Goal: Information Seeking & Learning: Find specific fact

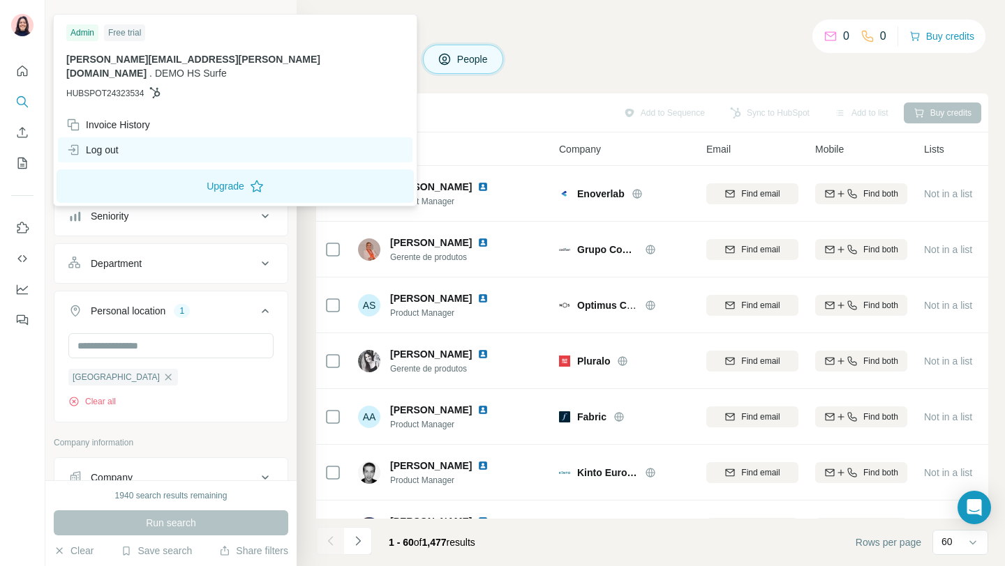
click at [109, 143] on div "Log out" at bounding box center [92, 150] width 52 height 14
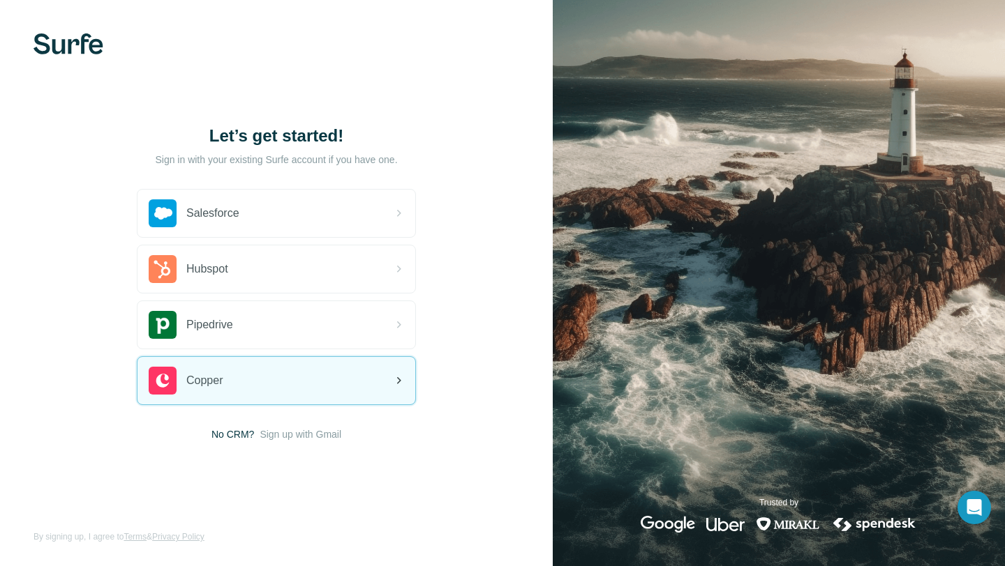
click at [256, 381] on div "Copper" at bounding box center [276, 380] width 278 height 47
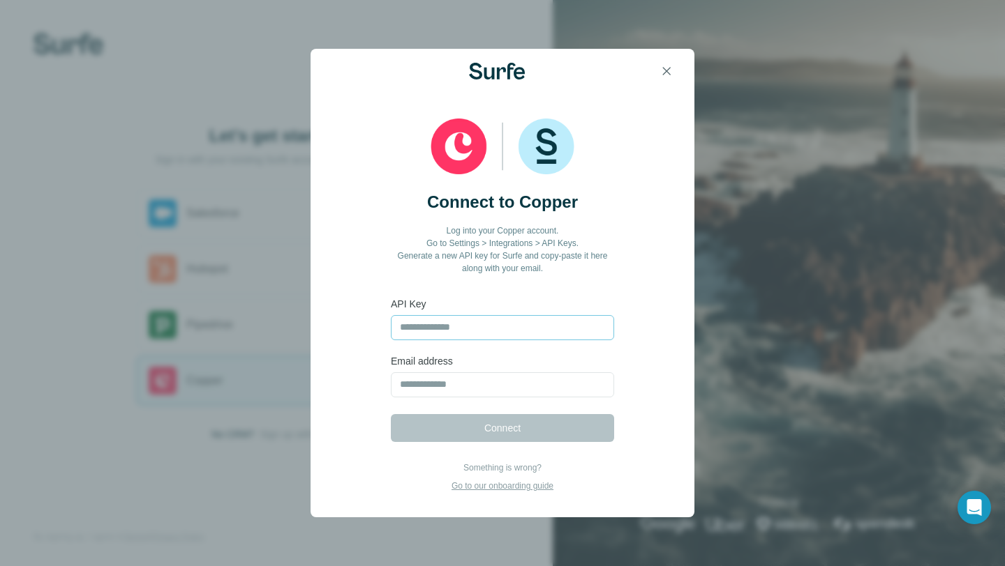
click at [411, 329] on input "text" at bounding box center [502, 327] width 223 height 25
click at [423, 332] on input "text" at bounding box center [502, 327] width 223 height 25
click at [419, 380] on input "email" at bounding box center [502, 385] width 223 height 25
type input "**********"
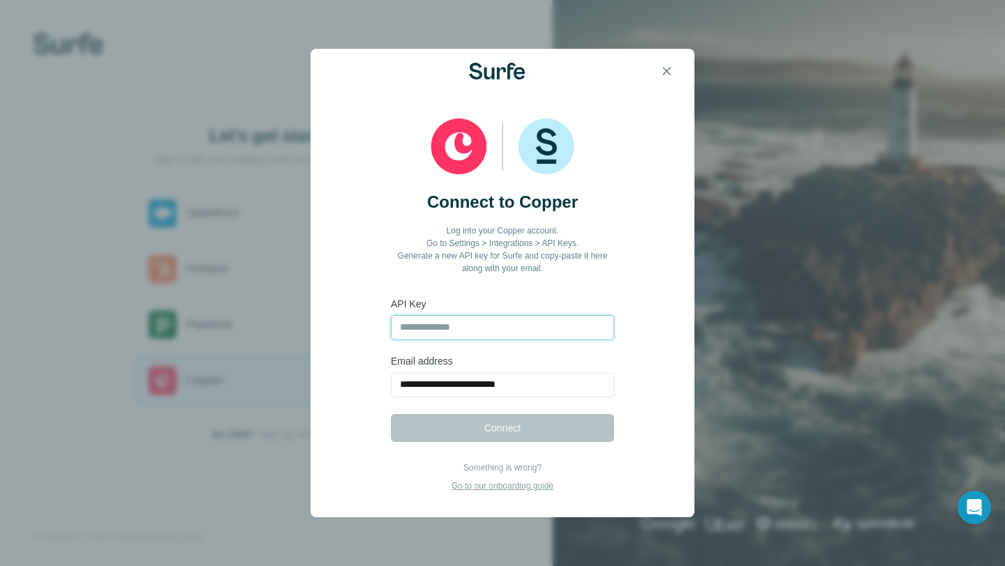
click at [409, 336] on input "text" at bounding box center [502, 327] width 223 height 25
paste input "**********"
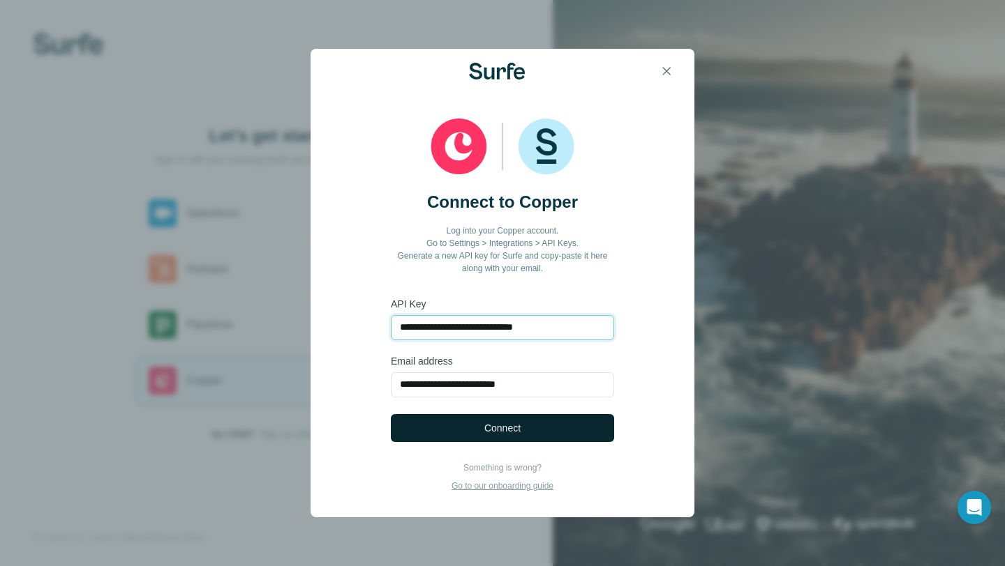
type input "**********"
click at [447, 419] on button "Connect" at bounding box center [502, 428] width 223 height 28
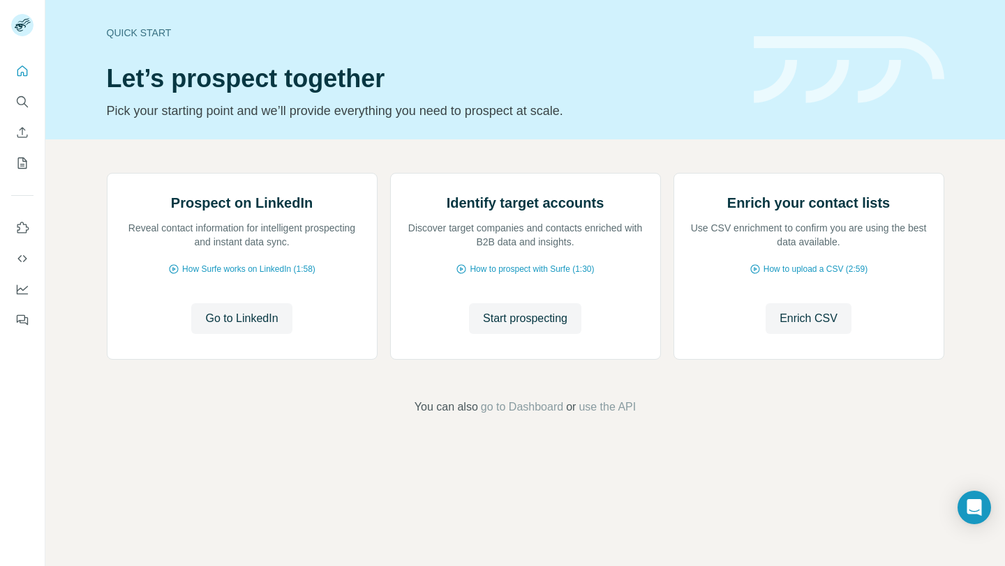
click at [24, 104] on icon "Search" at bounding box center [26, 105] width 4 height 4
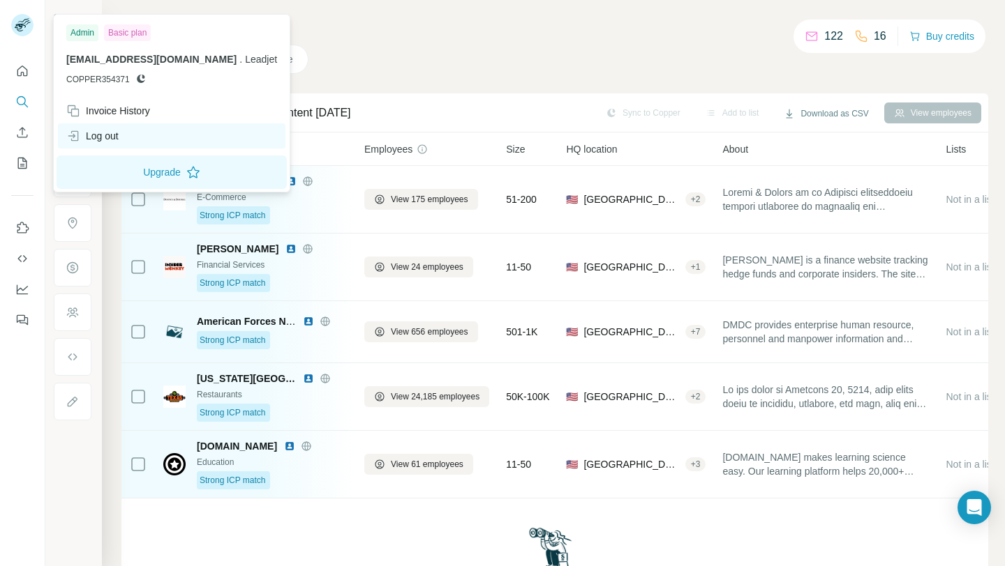
click at [112, 140] on div "Log out" at bounding box center [92, 136] width 52 height 14
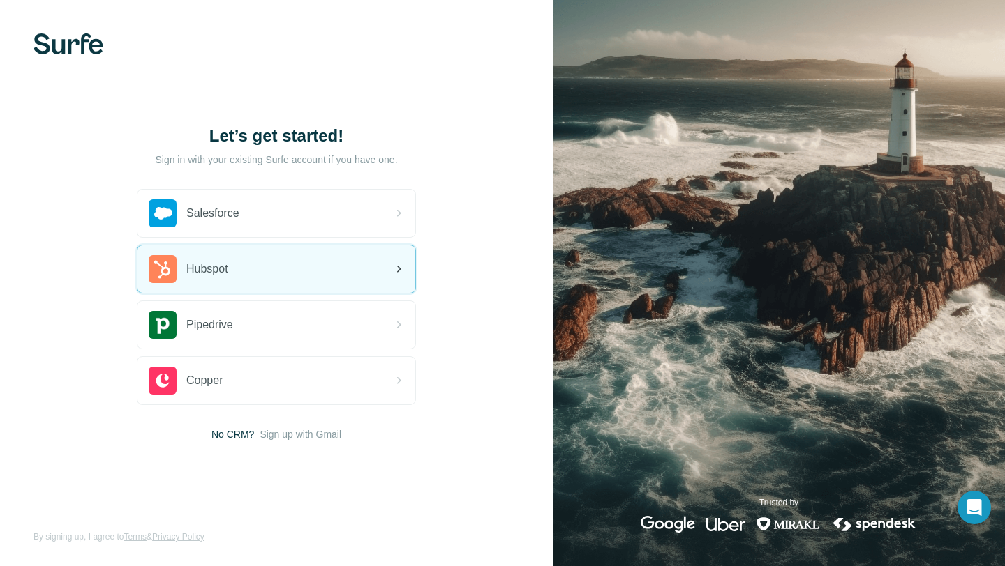
click at [185, 276] on div "Hubspot" at bounding box center [189, 269] width 80 height 28
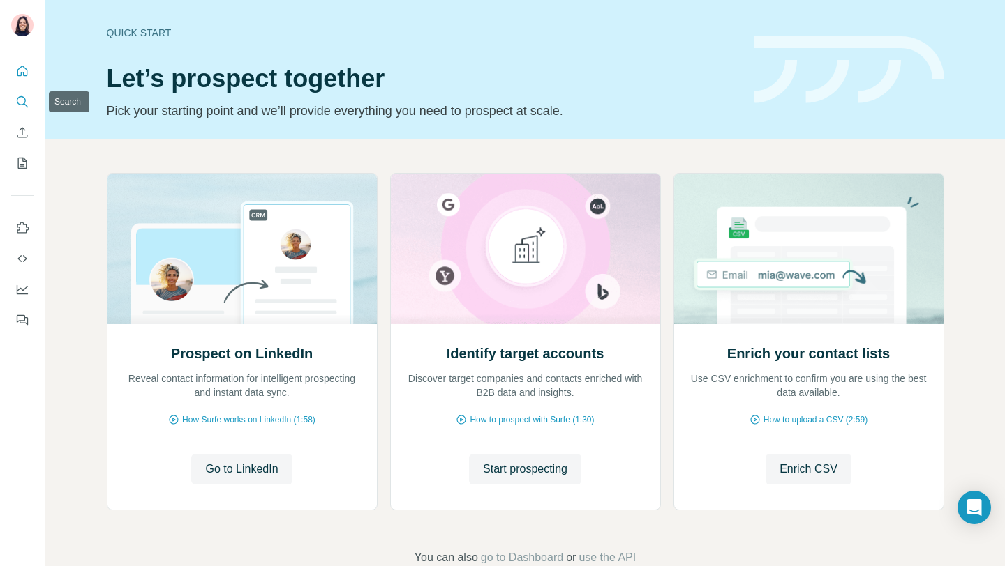
click at [20, 98] on icon "Search" at bounding box center [22, 102] width 14 height 14
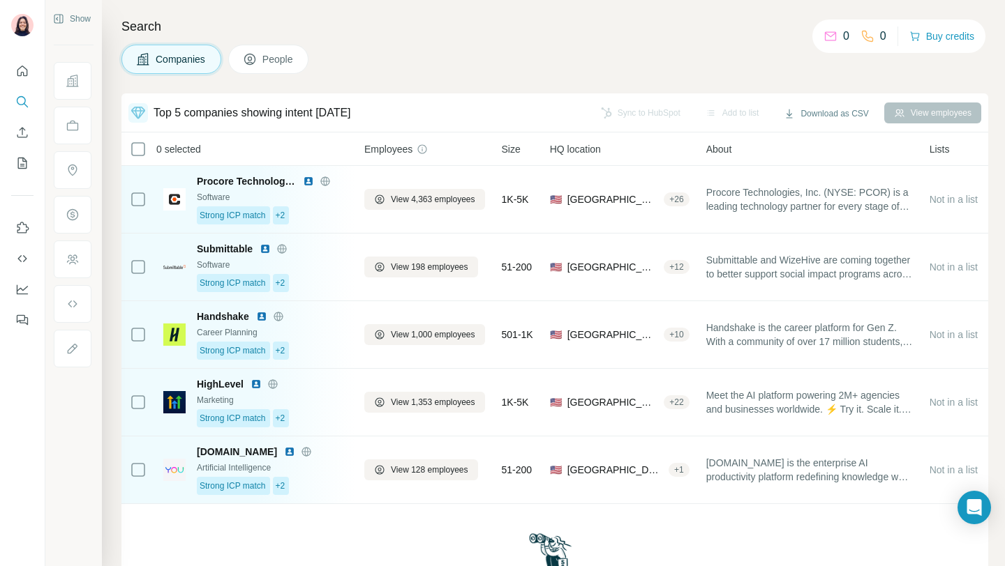
click at [276, 68] on button "People" at bounding box center [268, 59] width 81 height 29
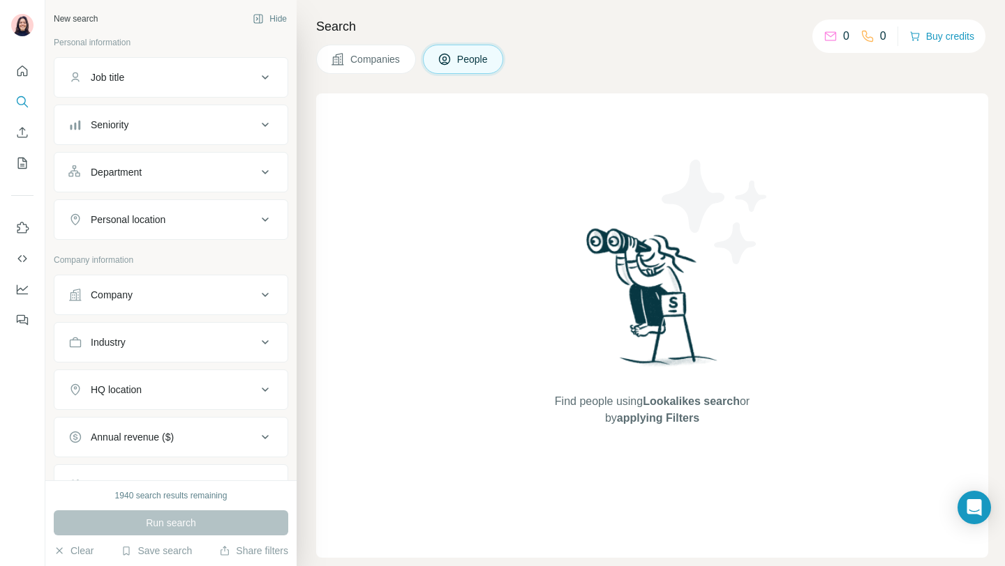
click at [142, 78] on div "Job title" at bounding box center [162, 77] width 188 height 14
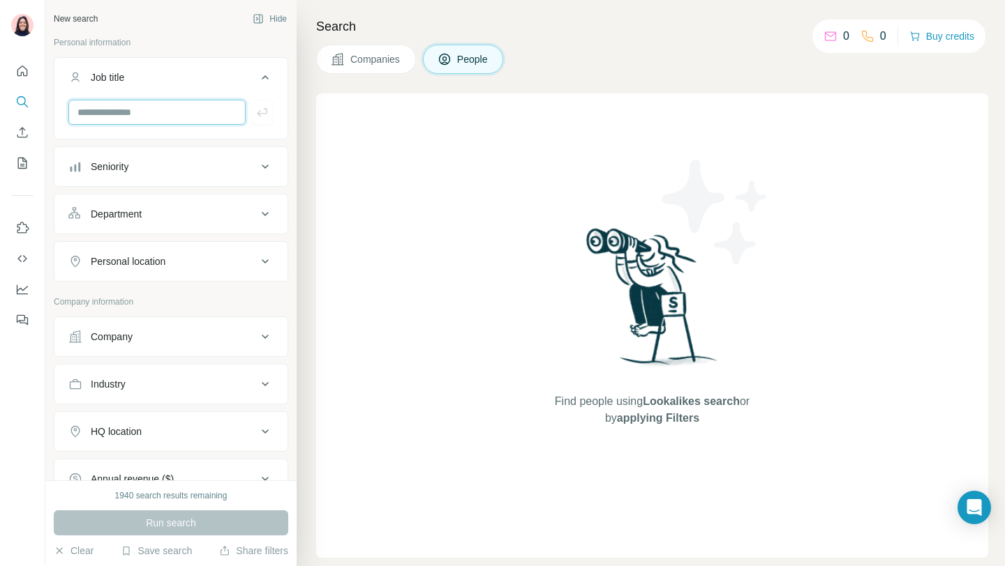
click at [136, 112] on input "text" at bounding box center [156, 112] width 177 height 25
type input "********"
click at [269, 111] on button "button" at bounding box center [262, 112] width 22 height 25
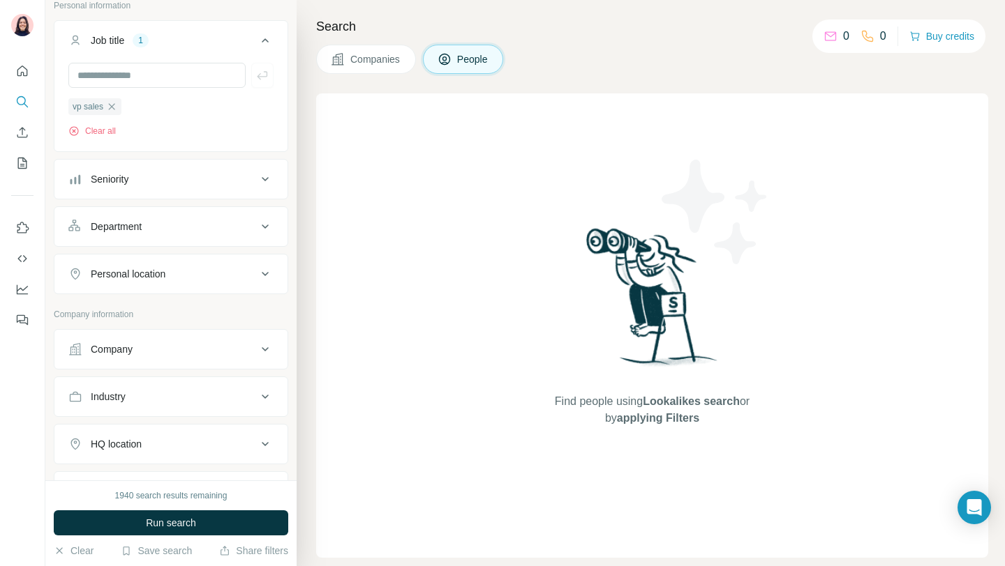
scroll to position [71, 0]
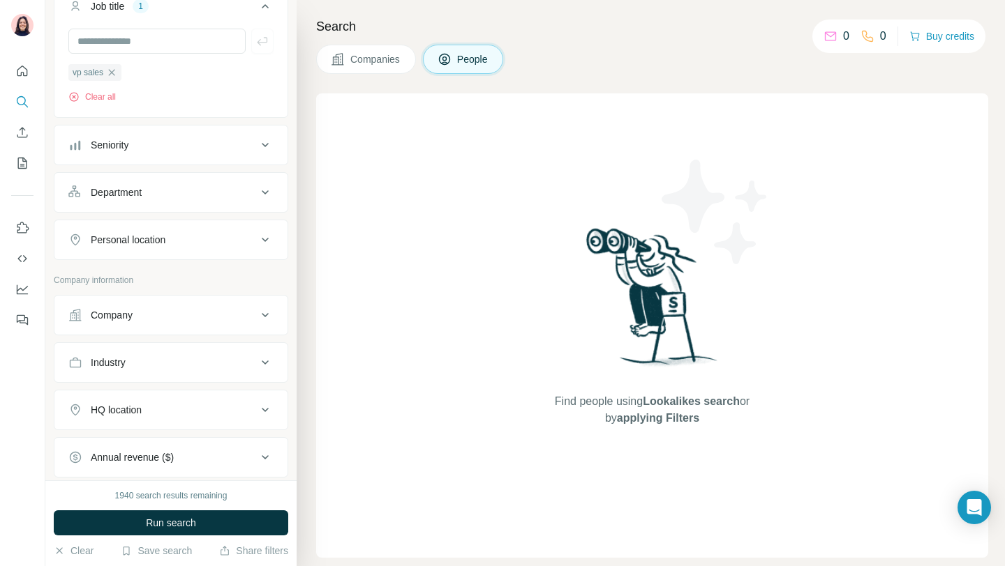
click at [130, 238] on div "Personal location" at bounding box center [128, 240] width 75 height 14
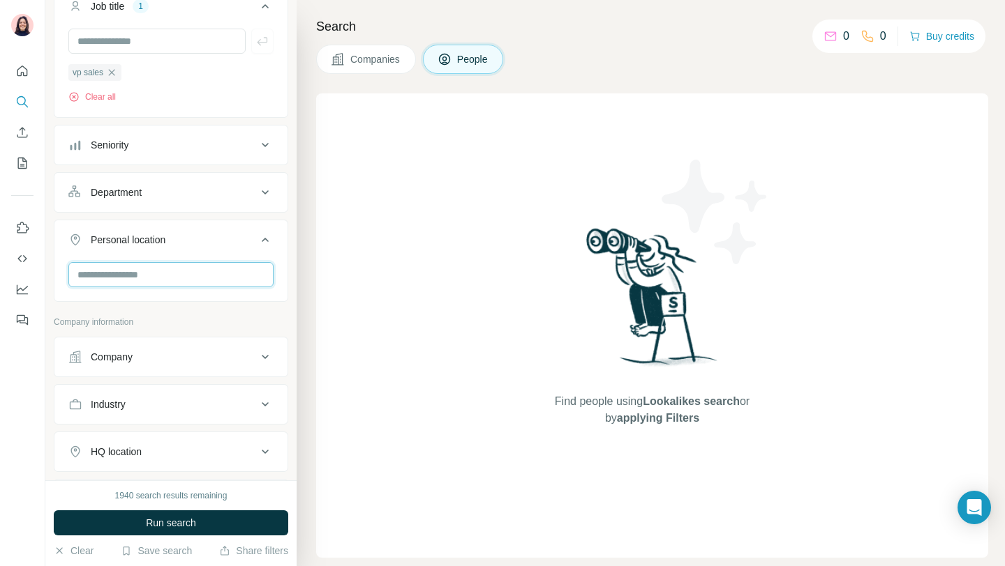
click at [122, 277] on input "text" at bounding box center [170, 274] width 205 height 25
type input "****"
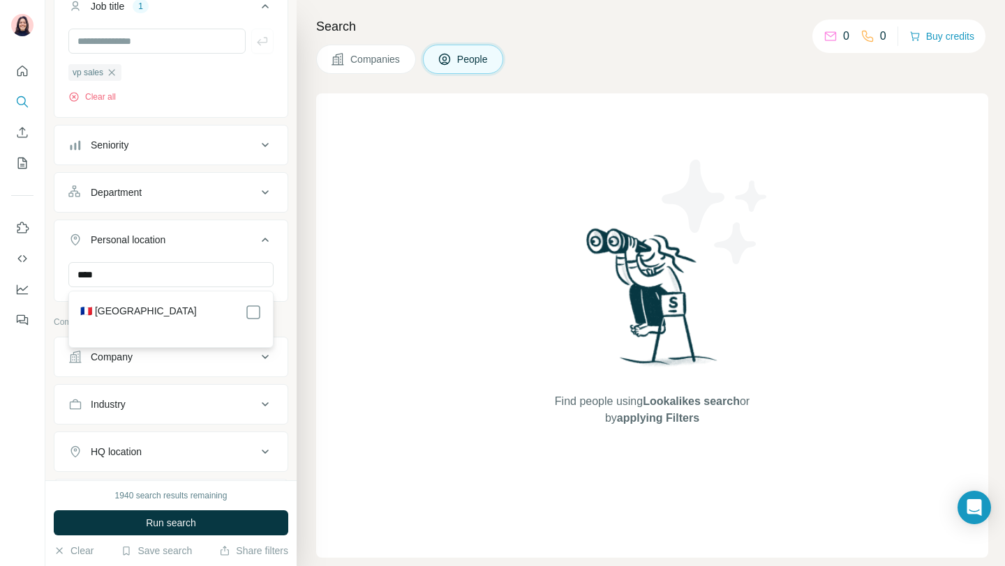
click at [112, 313] on label "🇫🇷 [GEOGRAPHIC_DATA]" at bounding box center [138, 312] width 117 height 17
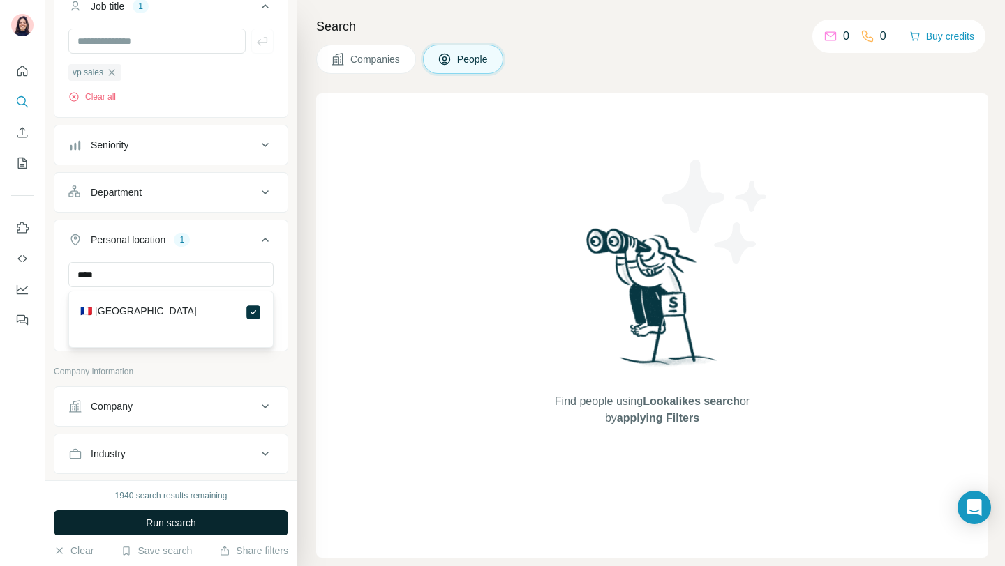
click at [143, 517] on button "Run search" at bounding box center [171, 523] width 234 height 25
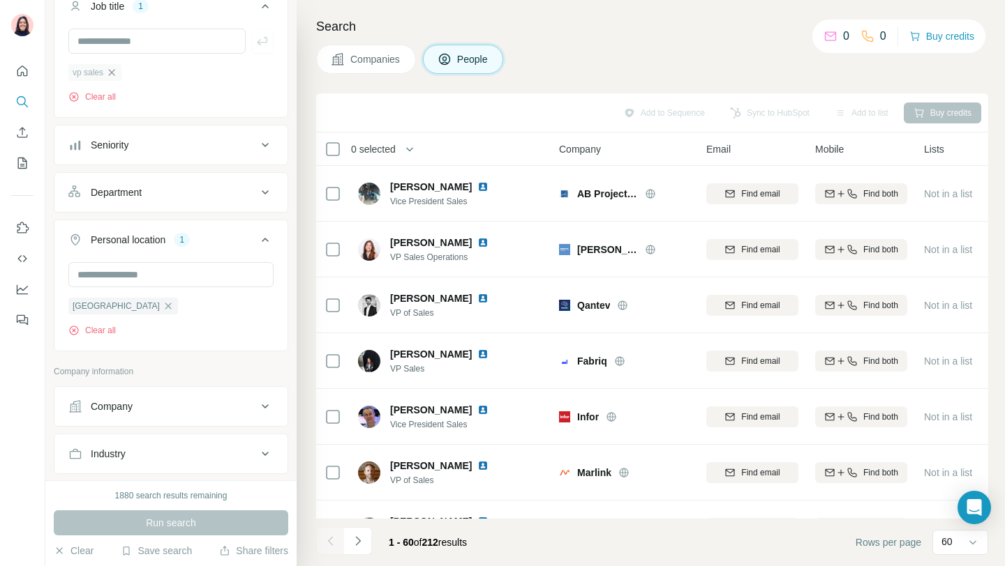
click at [110, 70] on icon "button" at bounding box center [111, 72] width 11 height 11
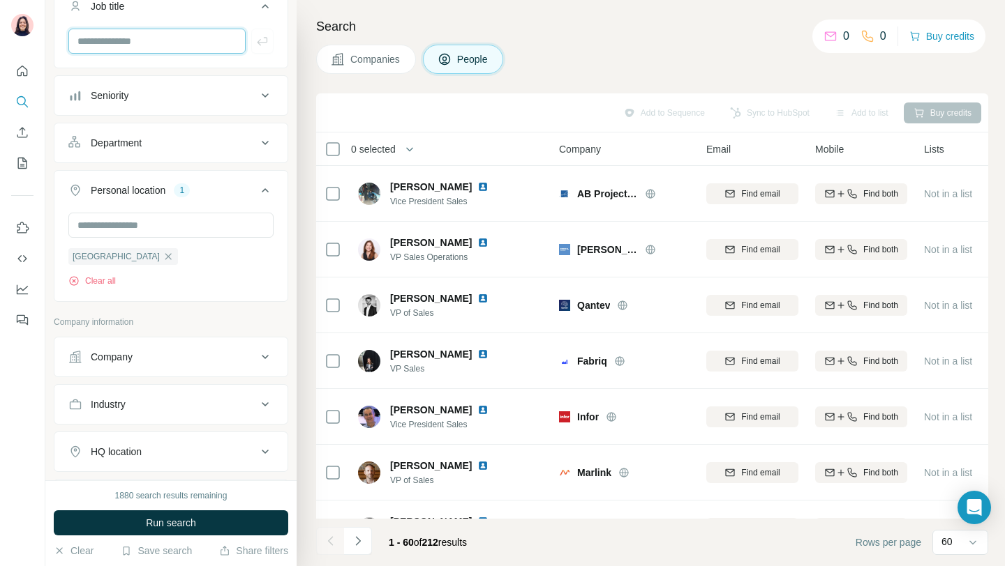
click at [117, 42] on input "text" at bounding box center [156, 41] width 177 height 25
type input "***"
click at [264, 43] on icon "button" at bounding box center [262, 41] width 14 height 14
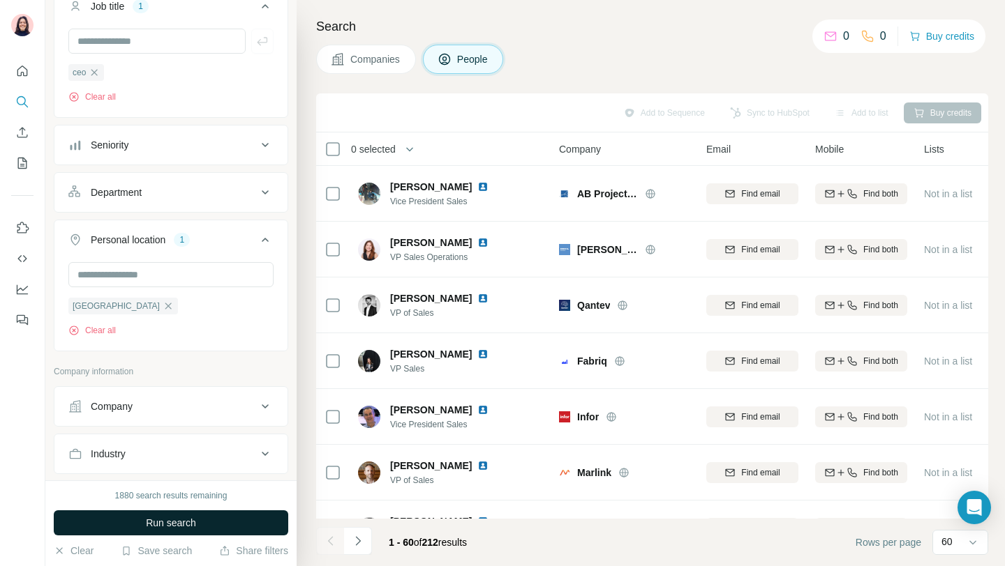
click at [165, 525] on span "Run search" at bounding box center [171, 523] width 50 height 14
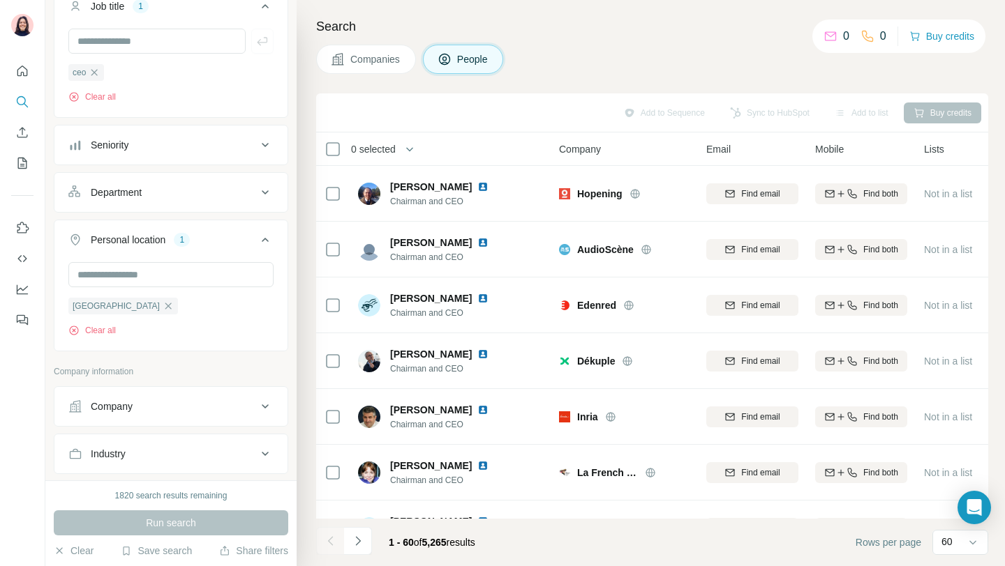
click at [188, 413] on div "Company" at bounding box center [162, 407] width 188 height 14
click at [130, 467] on input "text" at bounding box center [170, 468] width 205 height 25
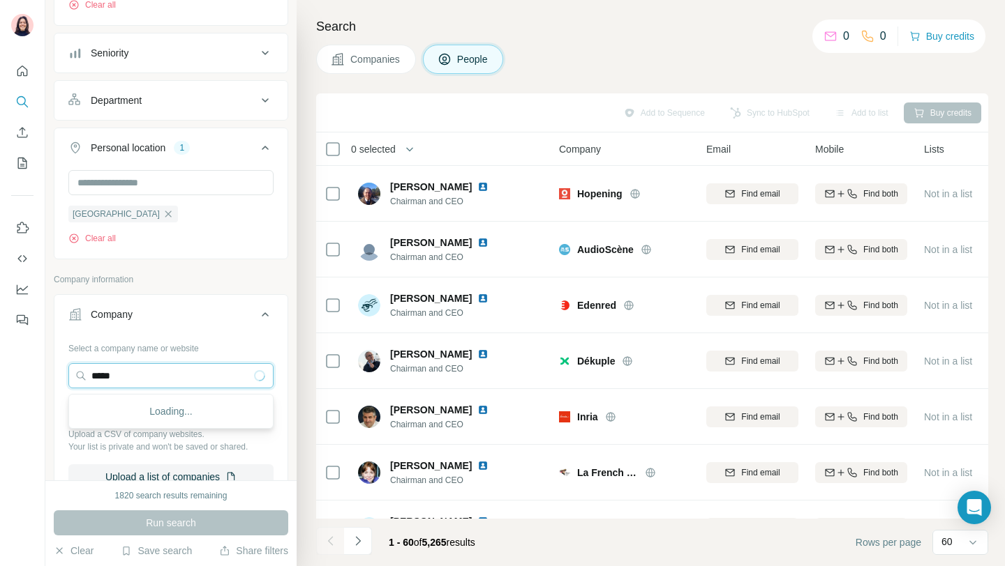
scroll to position [164, 0]
type input "*********"
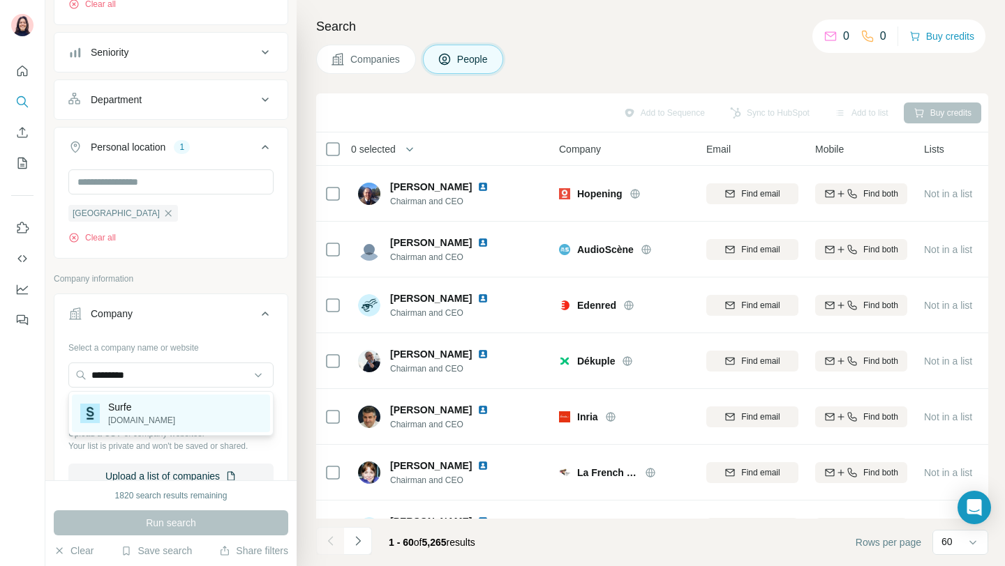
click at [133, 426] on p "[DOMAIN_NAME]" at bounding box center [141, 420] width 67 height 13
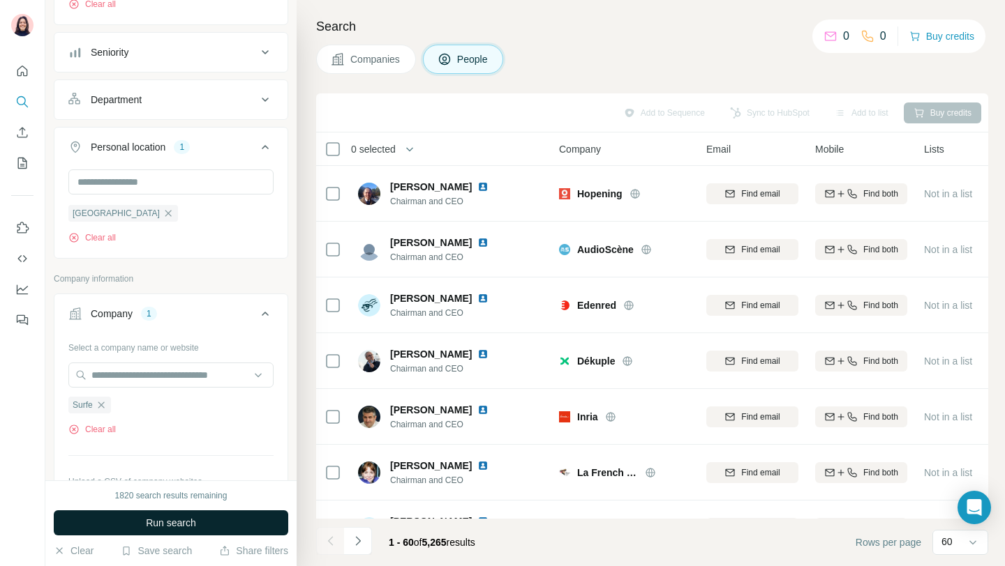
click at [181, 520] on span "Run search" at bounding box center [171, 523] width 50 height 14
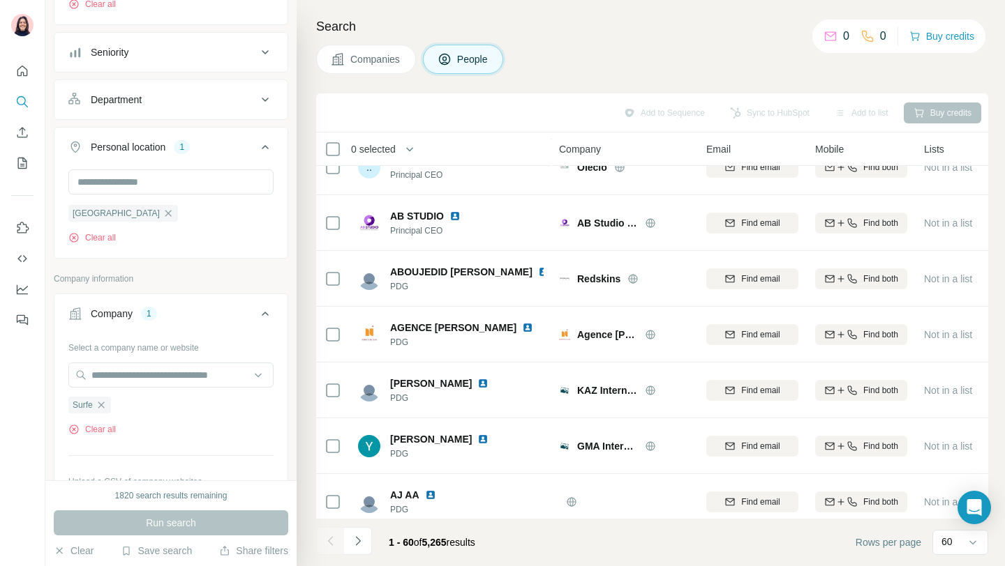
scroll to position [1540, 0]
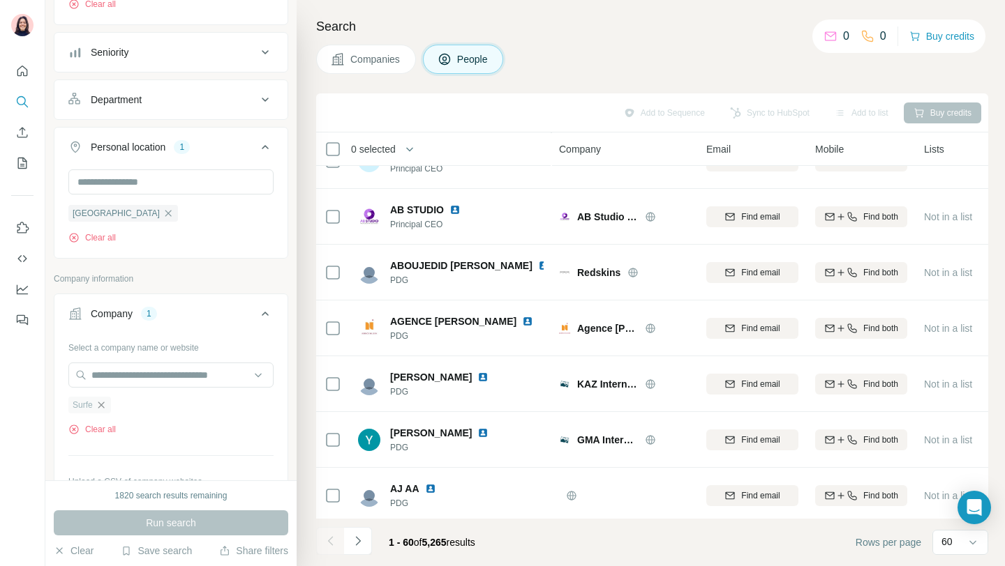
click at [103, 410] on icon "button" at bounding box center [101, 405] width 11 height 11
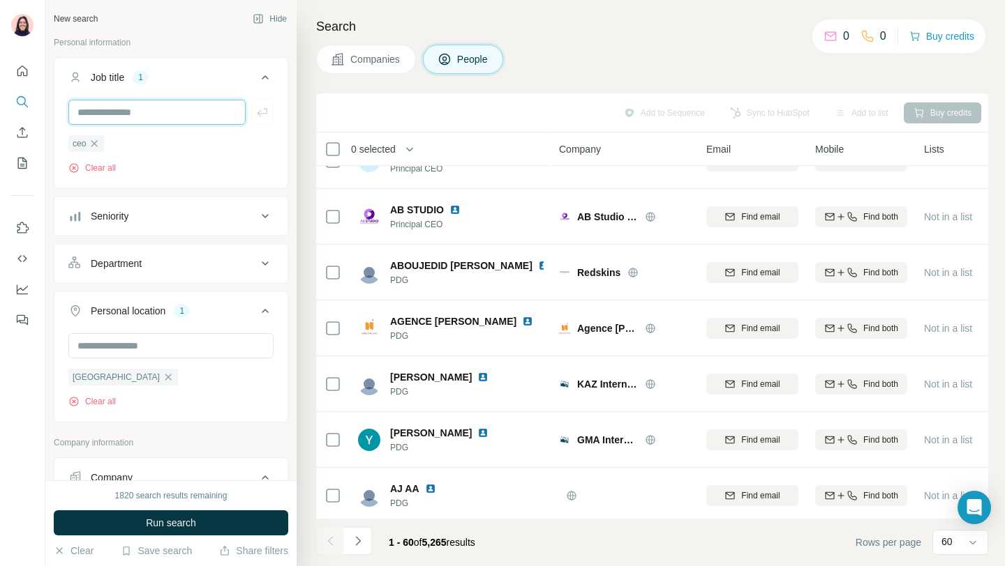
click at [166, 114] on input "text" at bounding box center [156, 112] width 177 height 25
click at [227, 117] on input "**********" at bounding box center [156, 112] width 177 height 25
type input "**********"
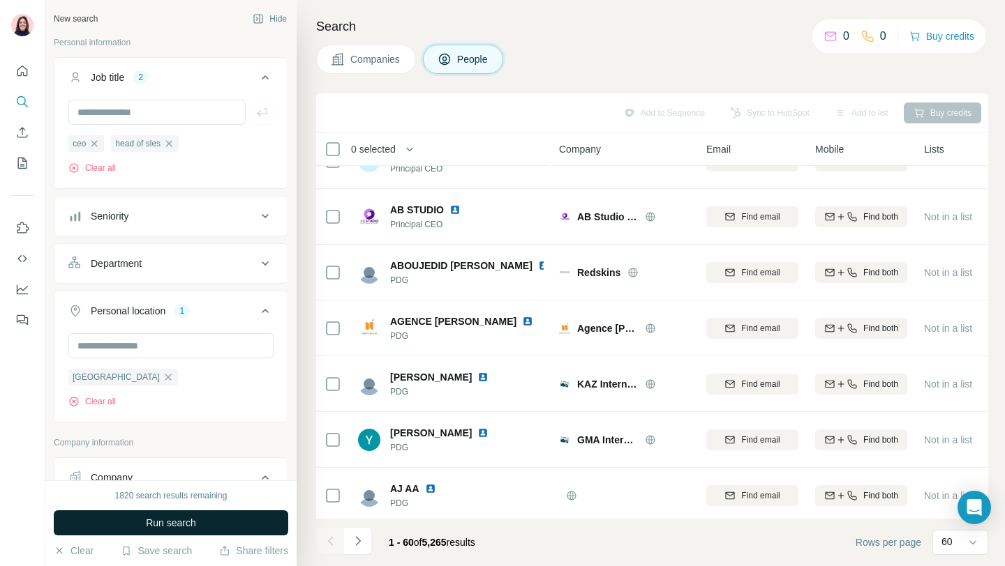
click at [165, 524] on span "Run search" at bounding box center [171, 523] width 50 height 14
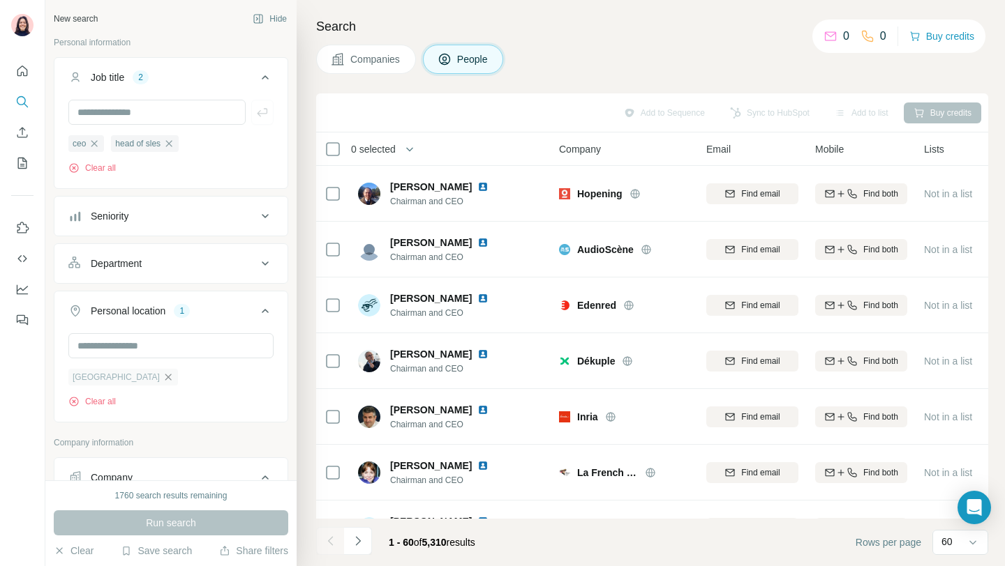
click at [163, 382] on icon "button" at bounding box center [168, 377] width 11 height 11
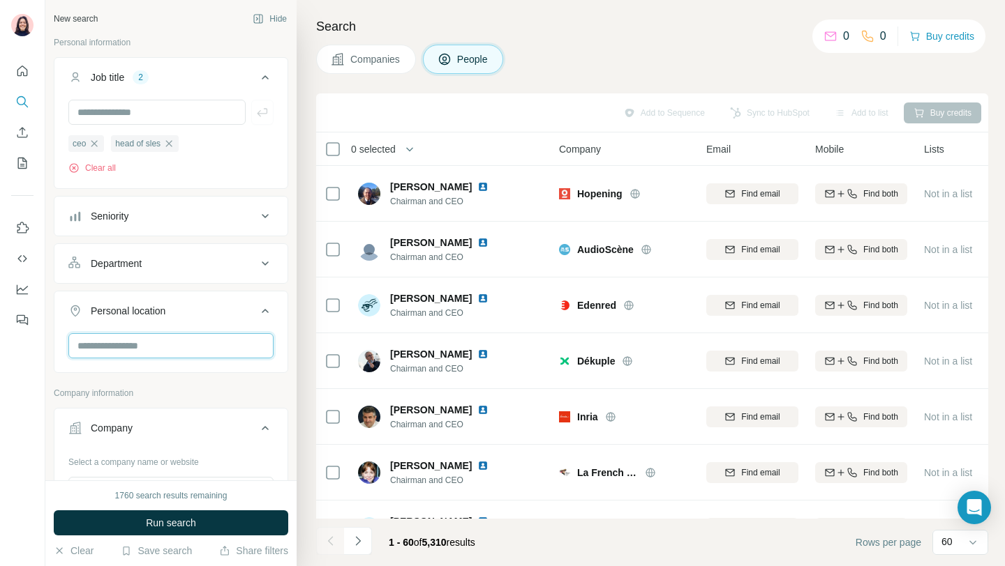
click at [172, 349] on input "text" at bounding box center [170, 345] width 205 height 25
type input "***"
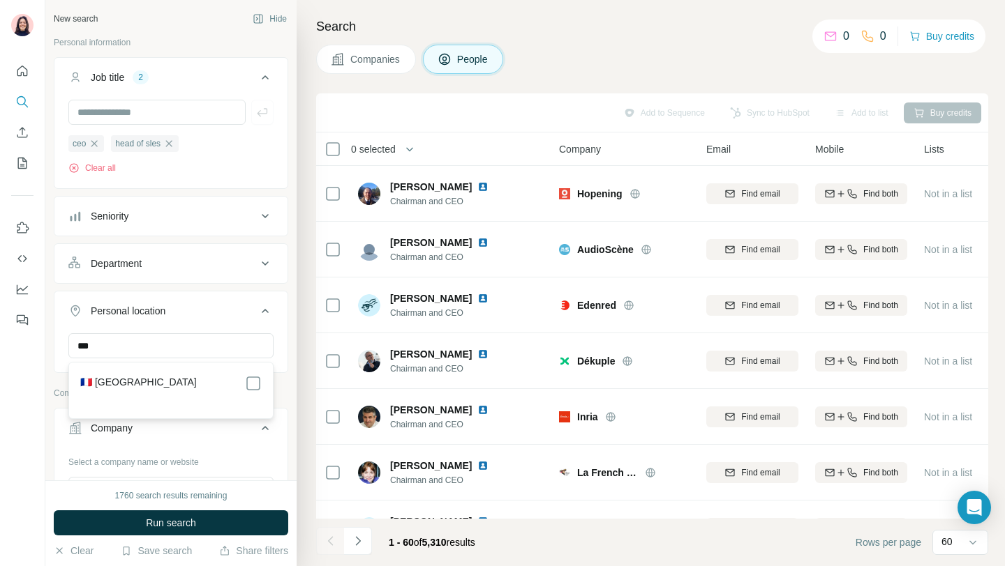
click at [113, 384] on label "🇫🇷 [GEOGRAPHIC_DATA]" at bounding box center [138, 383] width 117 height 17
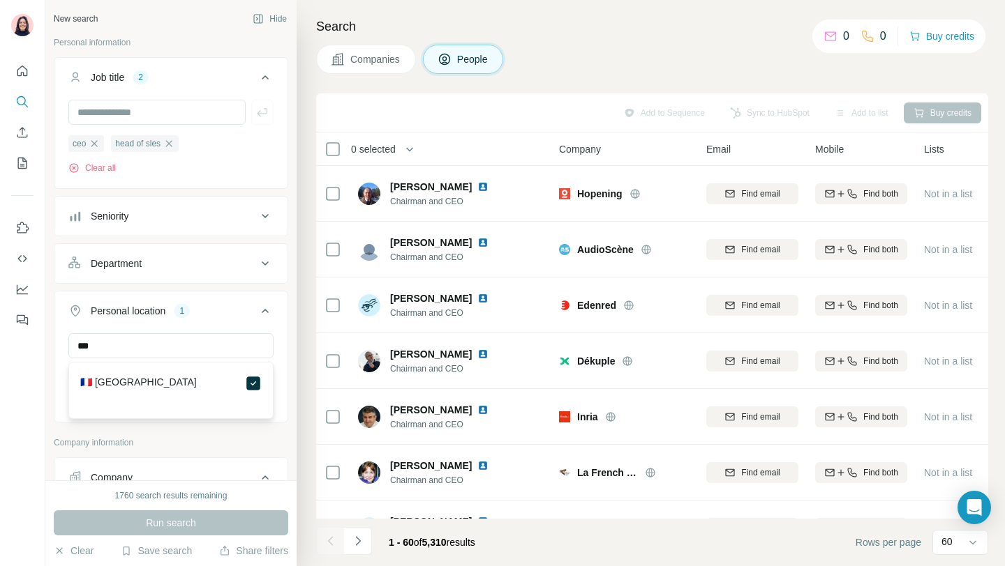
click at [220, 438] on p "Company information" at bounding box center [171, 443] width 234 height 13
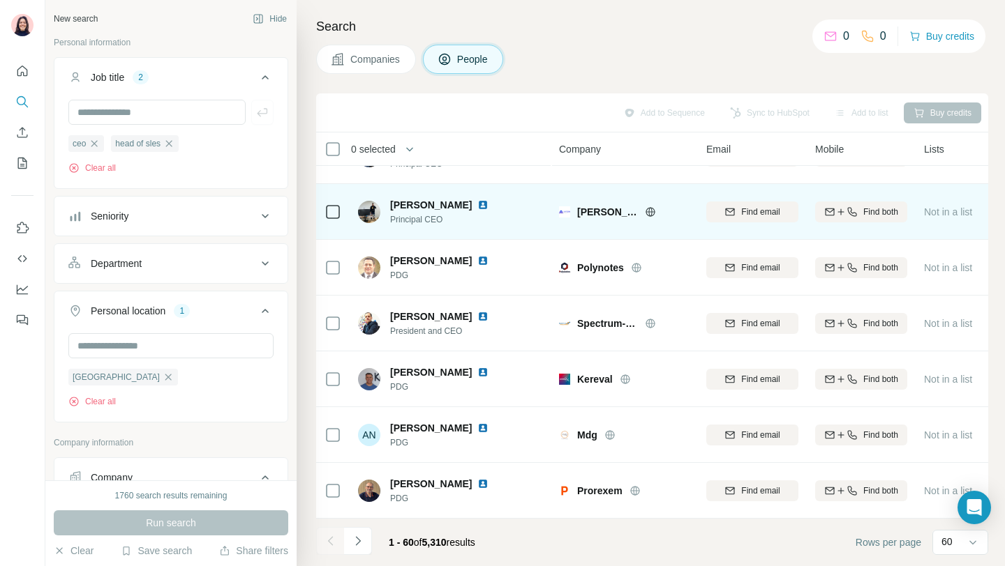
scroll to position [1999, 0]
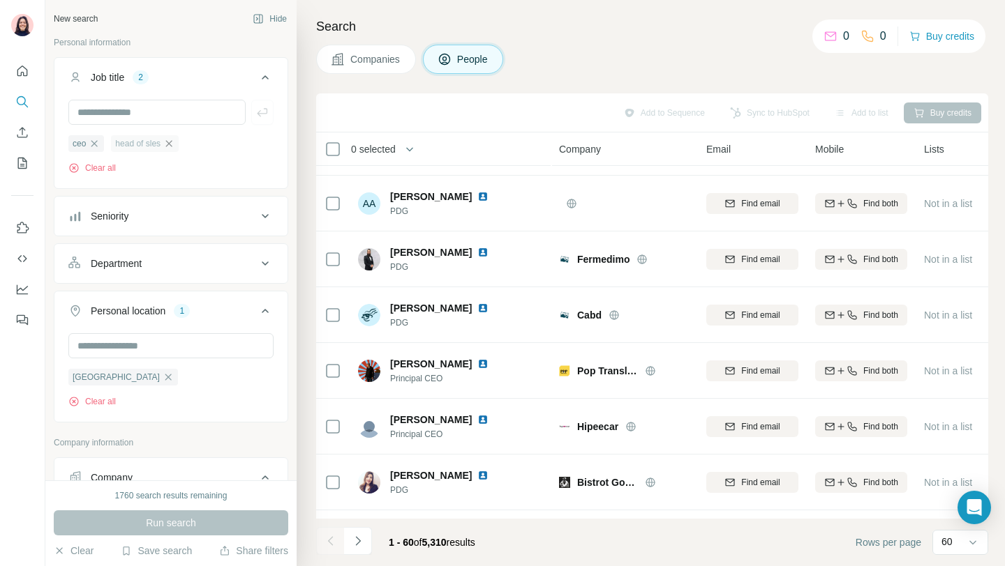
click at [171, 146] on icon "button" at bounding box center [168, 143] width 11 height 11
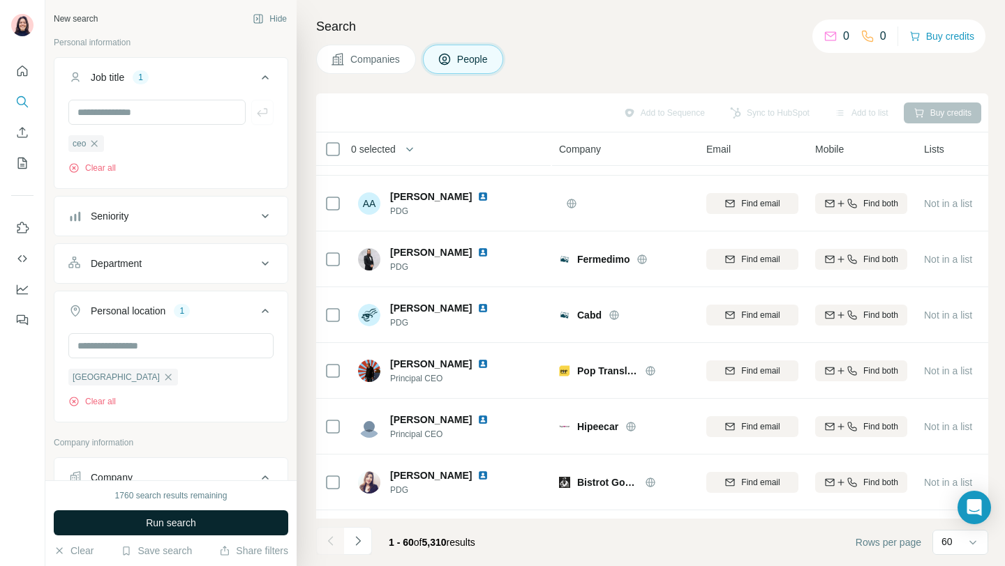
click at [181, 524] on span "Run search" at bounding box center [171, 523] width 50 height 14
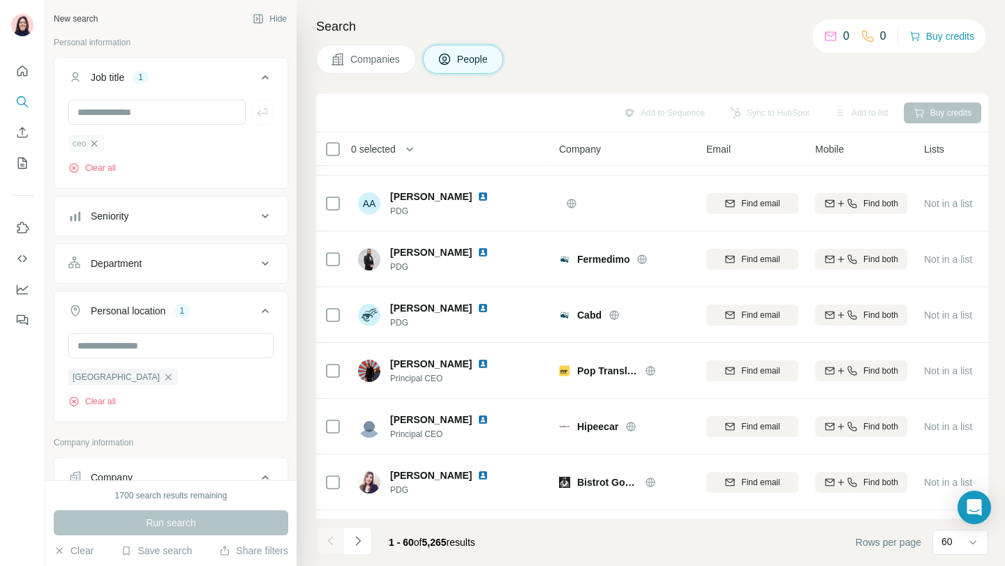
click at [98, 142] on icon "button" at bounding box center [94, 143] width 11 height 11
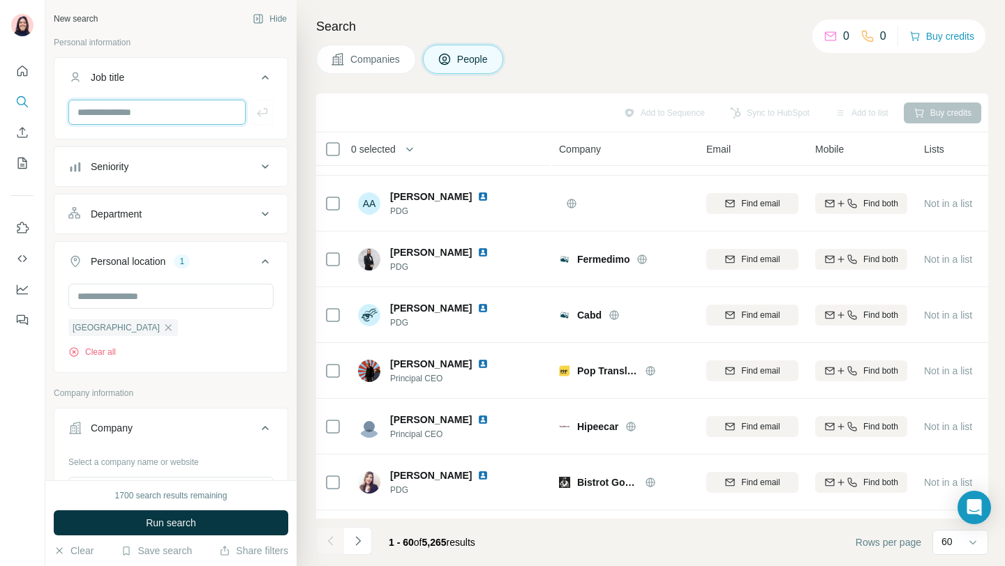
click at [114, 107] on input "text" at bounding box center [156, 112] width 177 height 25
type input "**********"
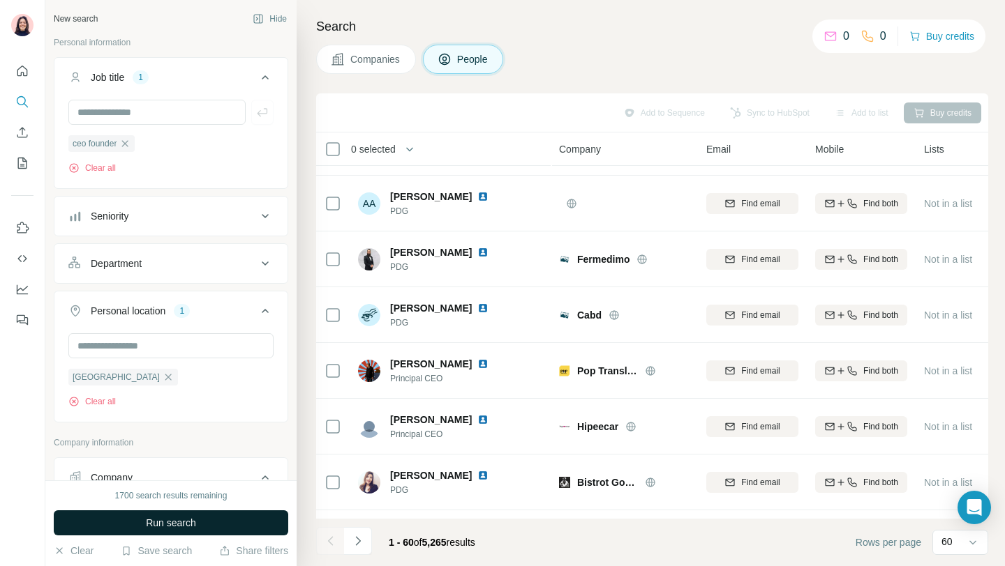
click at [231, 522] on button "Run search" at bounding box center [171, 523] width 234 height 25
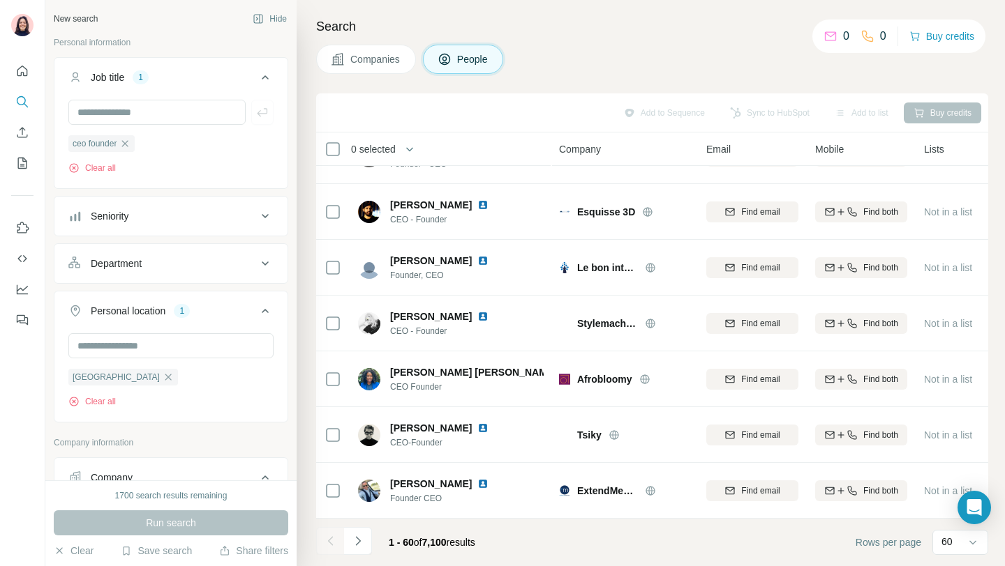
scroll to position [1999, 0]
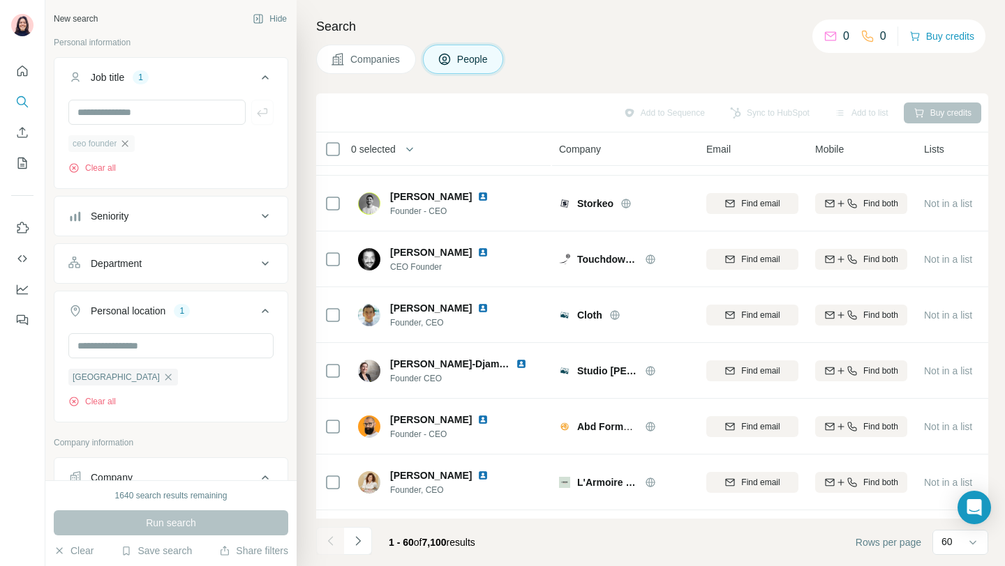
click at [126, 148] on icon "button" at bounding box center [124, 143] width 11 height 11
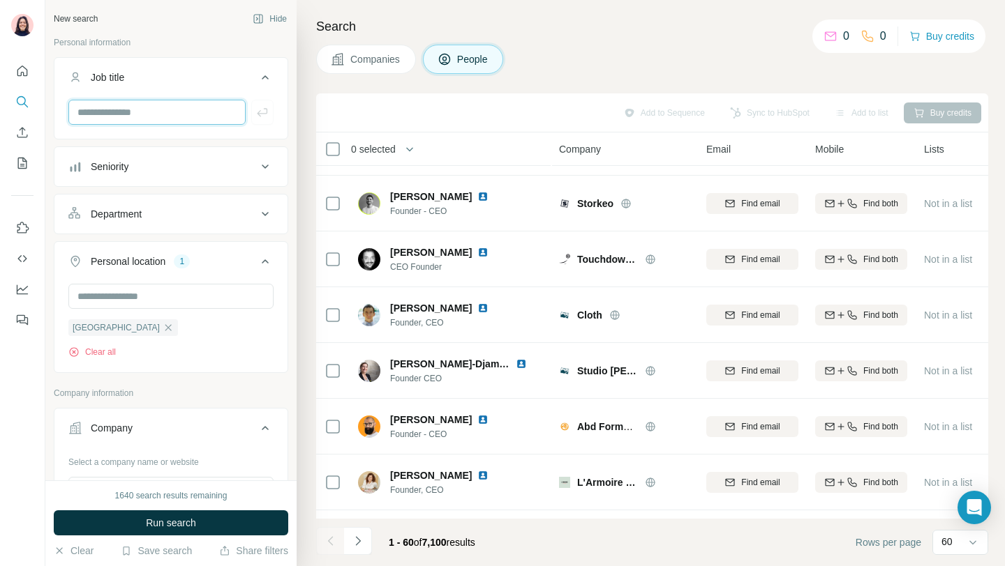
click at [131, 100] on input "text" at bounding box center [156, 112] width 177 height 25
click at [131, 112] on input "text" at bounding box center [156, 112] width 177 height 25
type input "**********"
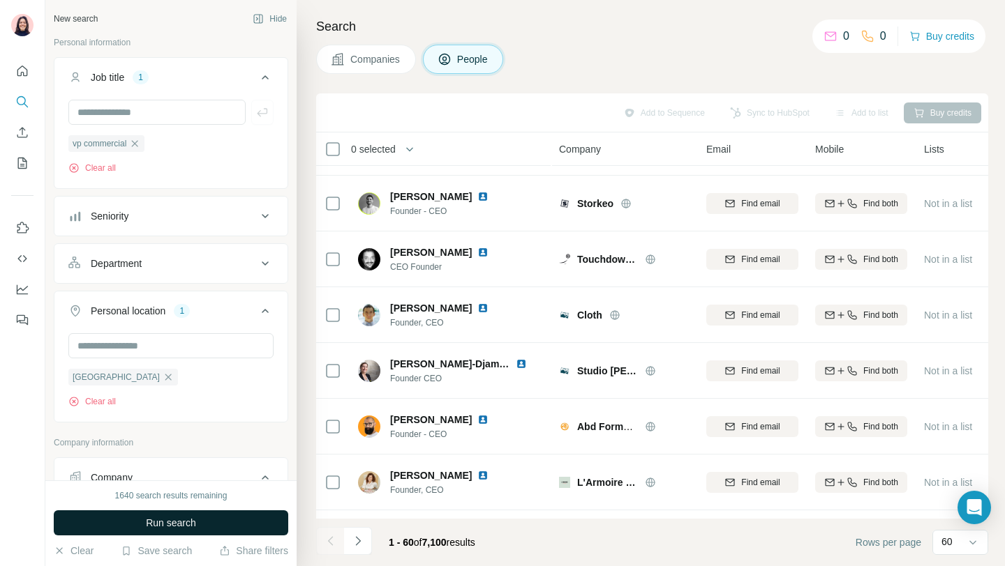
click at [147, 521] on span "Run search" at bounding box center [171, 523] width 50 height 14
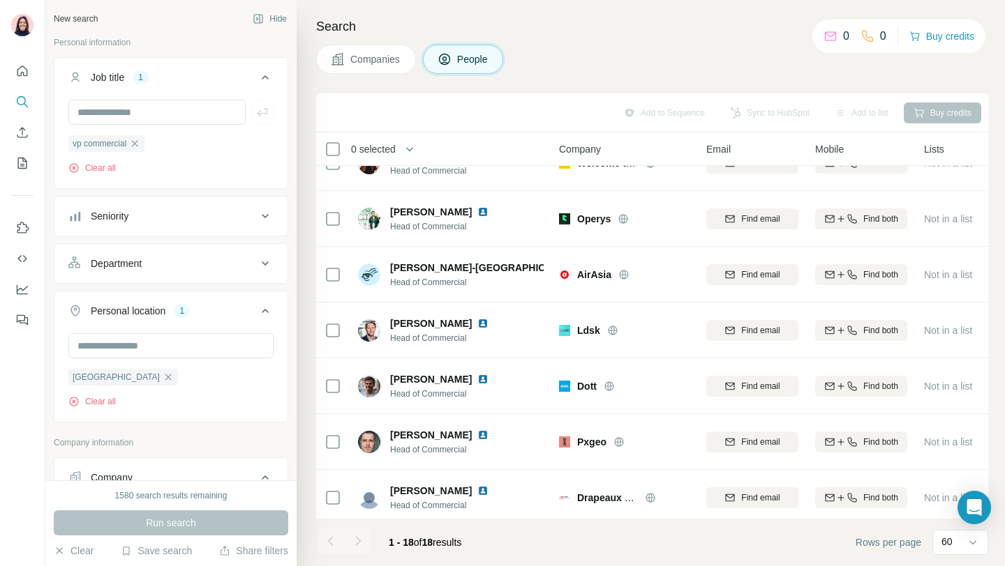
scroll to position [652, 0]
